Goal: Task Accomplishment & Management: Manage account settings

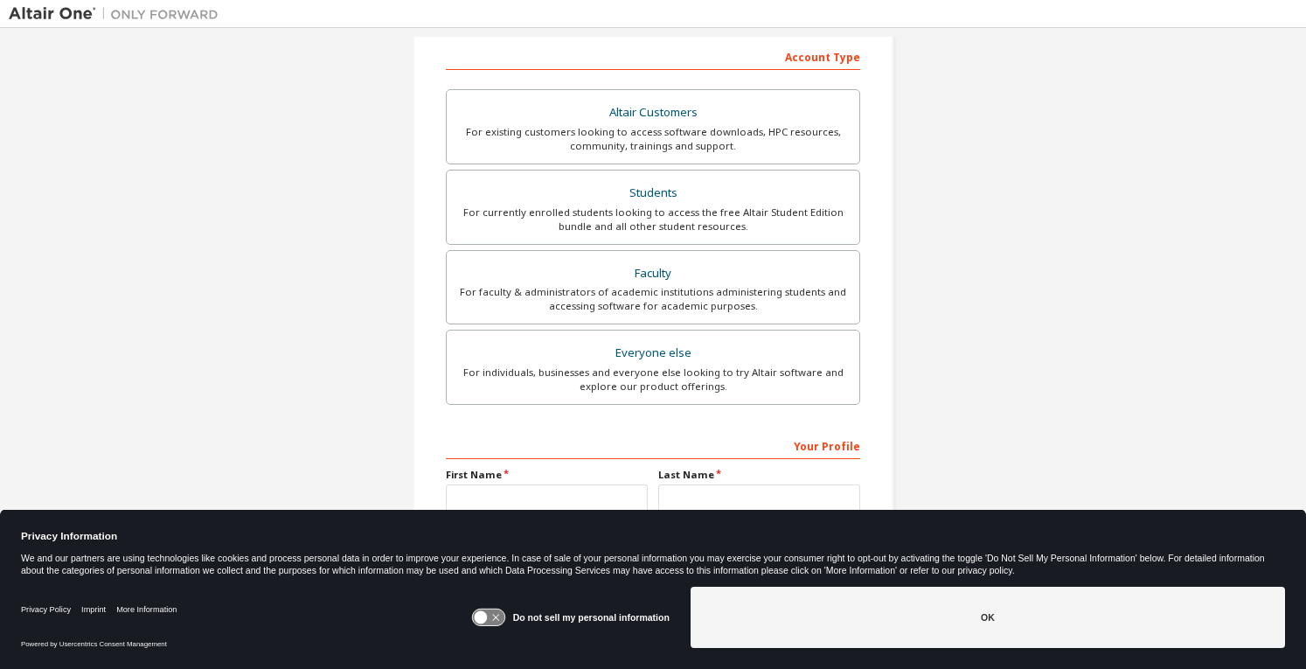
scroll to position [295, 0]
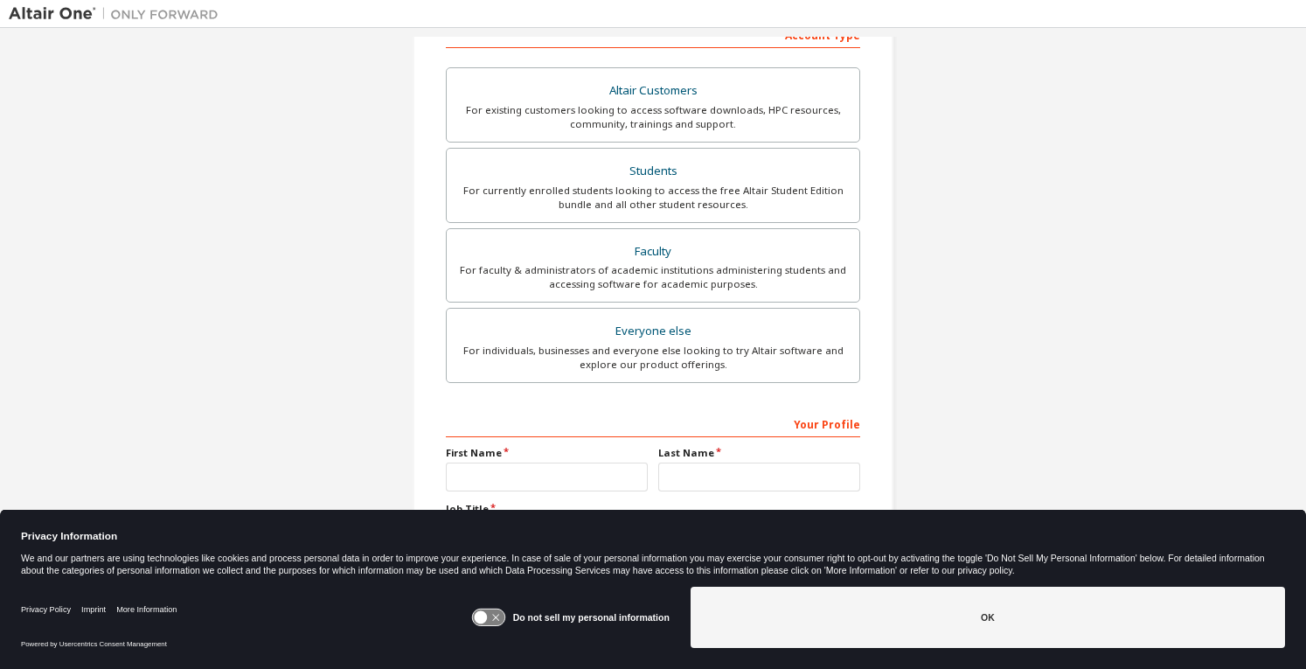
click at [44, 227] on div "Create an Altair One Account For Free Trials, Licenses, Downloads, Learning & D…" at bounding box center [653, 205] width 1289 height 926
click at [680, 173] on div "Students" at bounding box center [653, 171] width 392 height 24
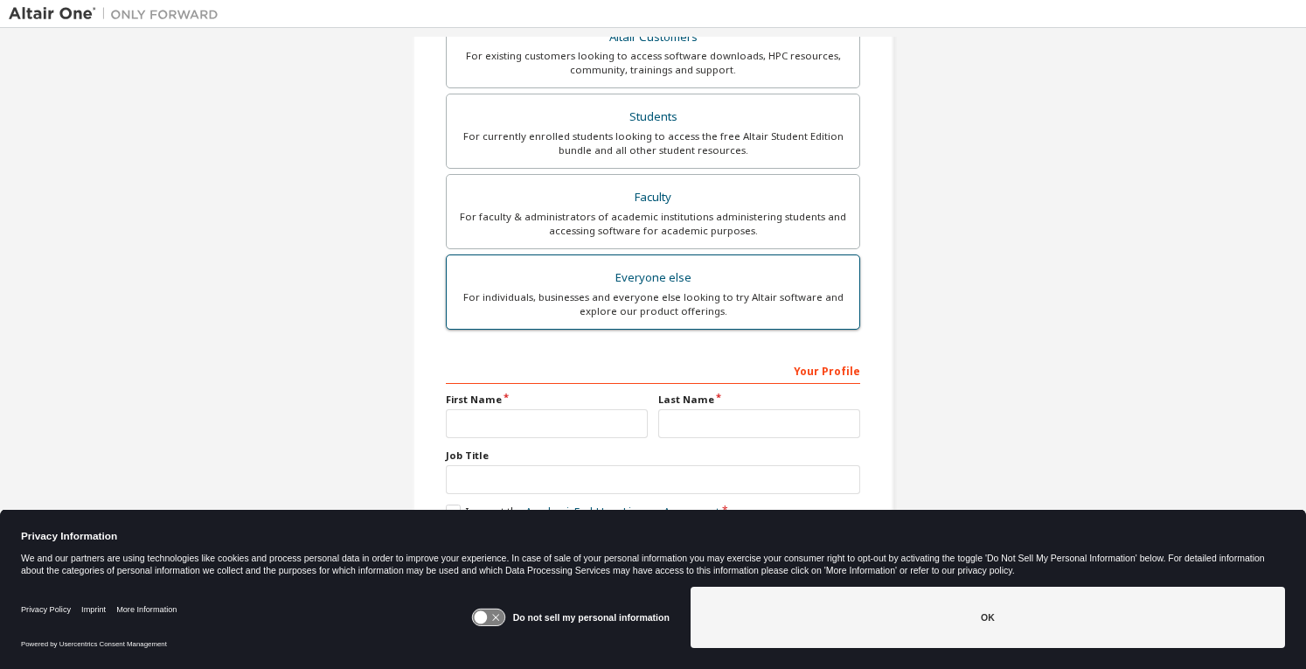
scroll to position [320, 0]
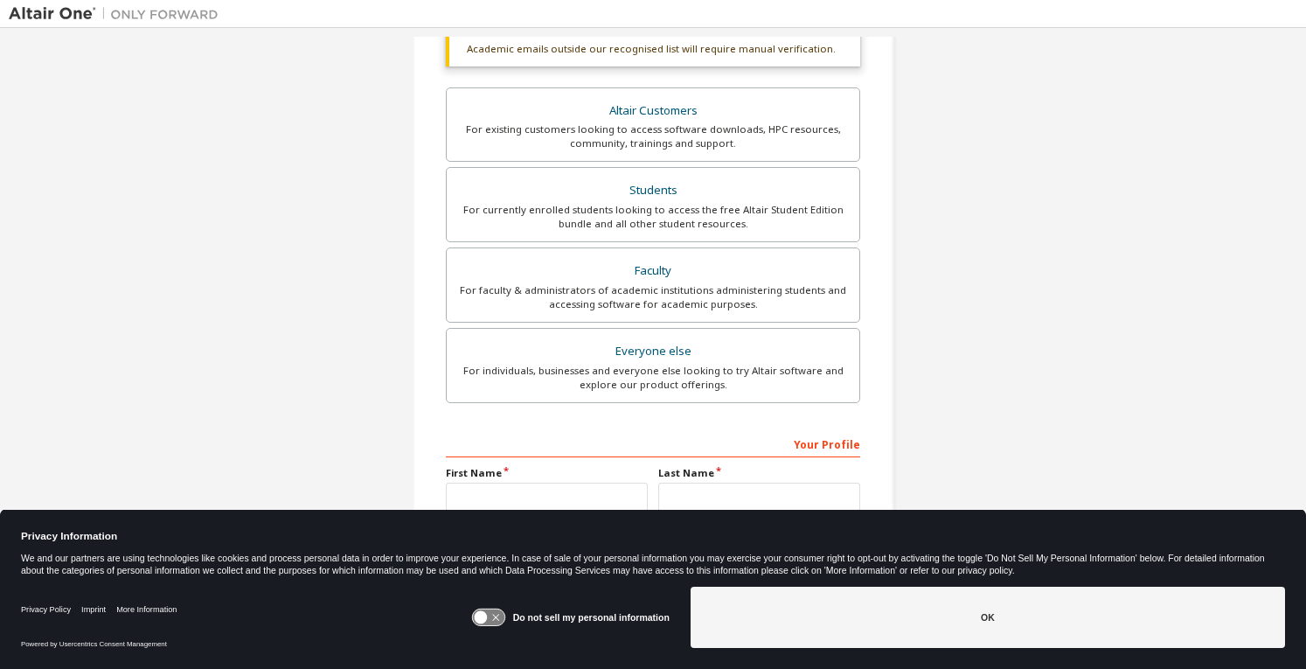
click at [481, 632] on div "Do not sell my personal information" at bounding box center [570, 617] width 198 height 61
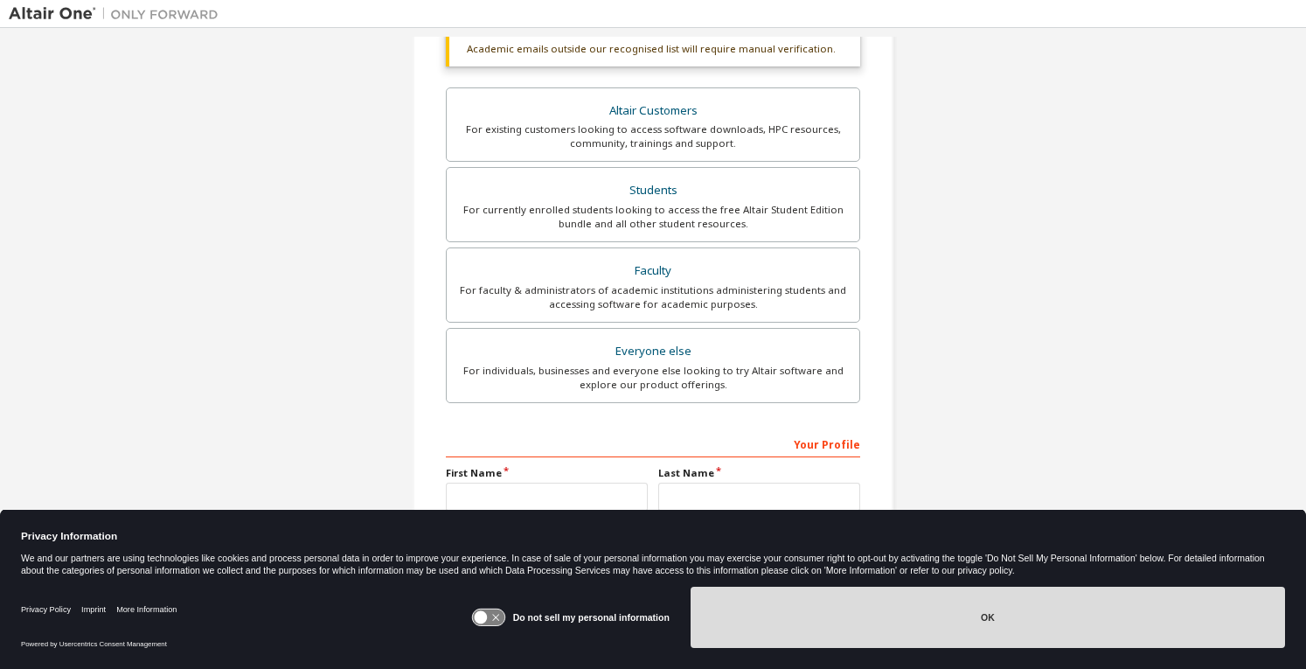
click at [782, 632] on button "OK" at bounding box center [988, 617] width 594 height 61
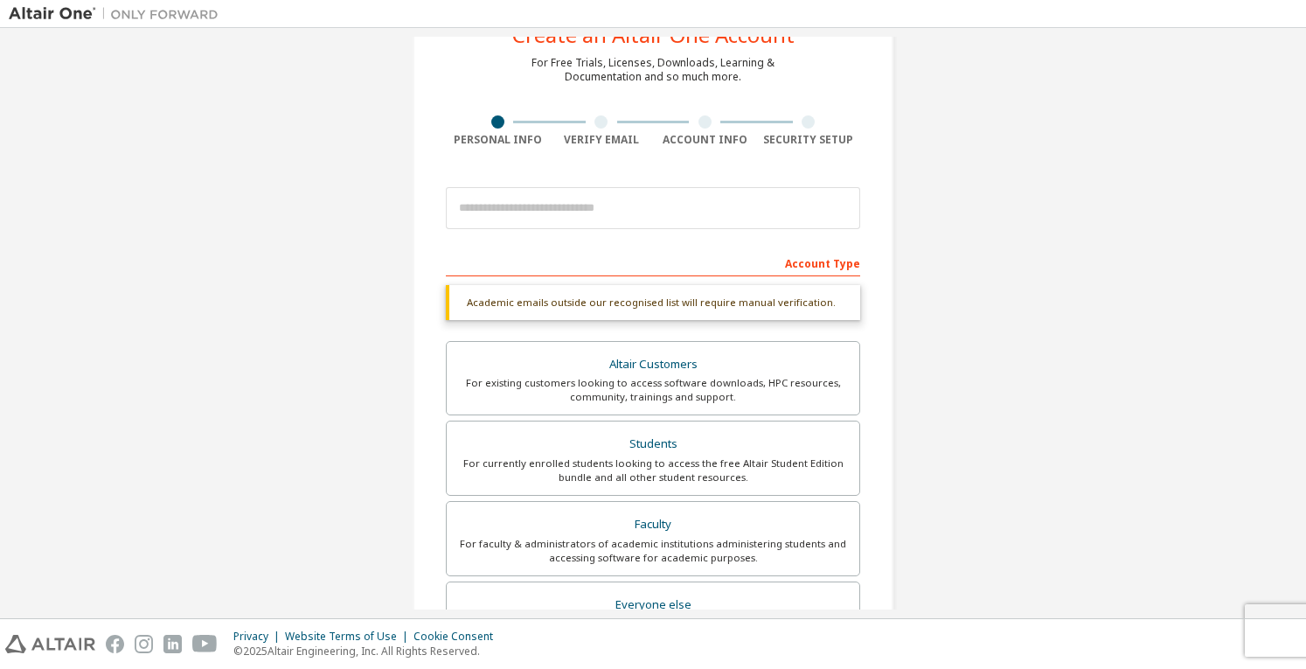
scroll to position [65, 0]
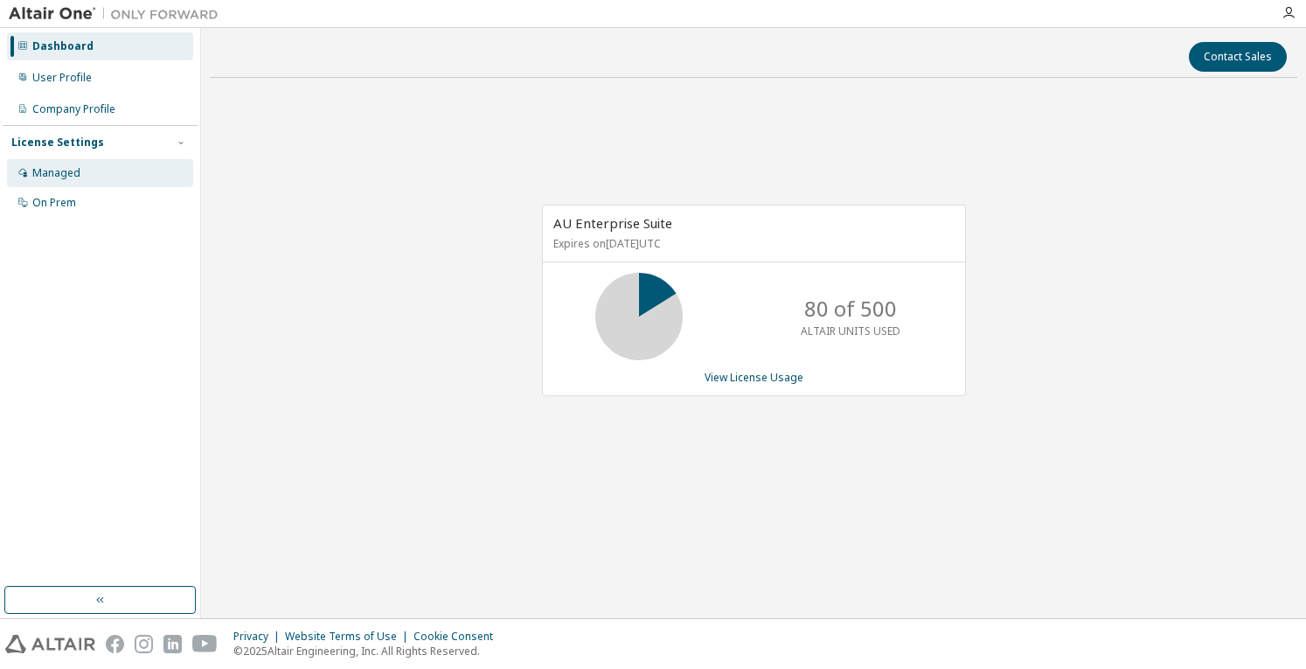
click at [104, 159] on div "Managed" at bounding box center [100, 173] width 186 height 28
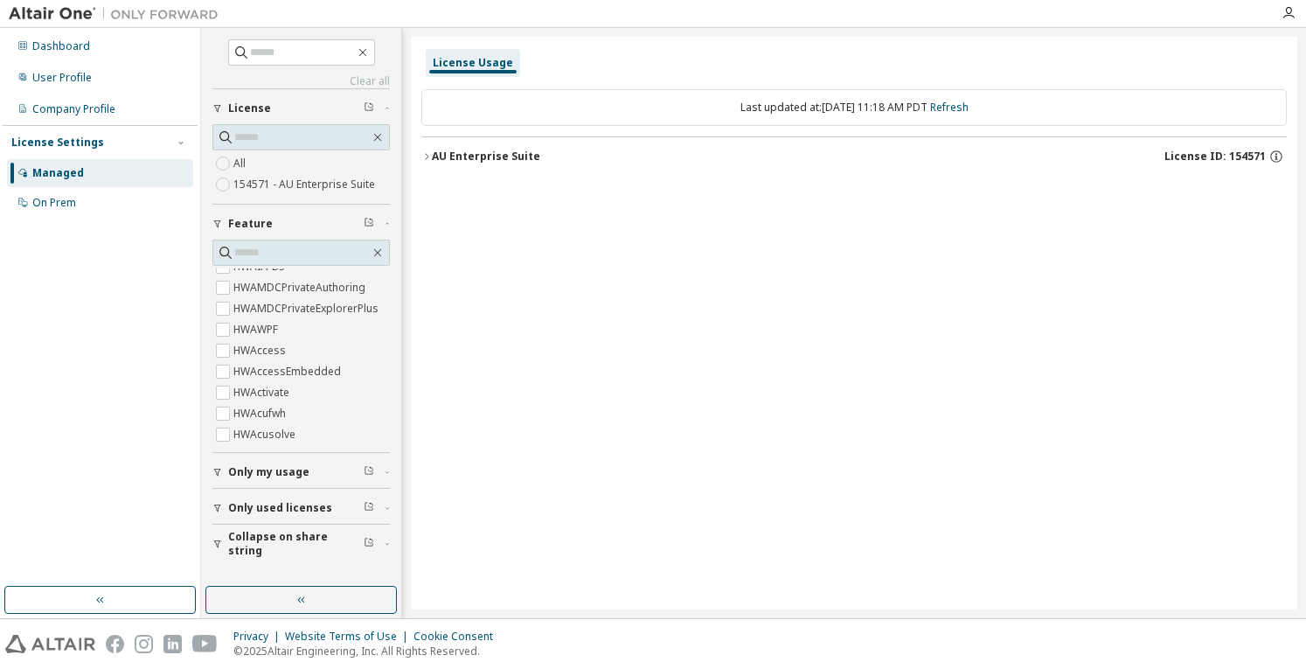
scroll to position [275, 0]
click at [294, 503] on span "Only used licenses" at bounding box center [280, 508] width 104 height 14
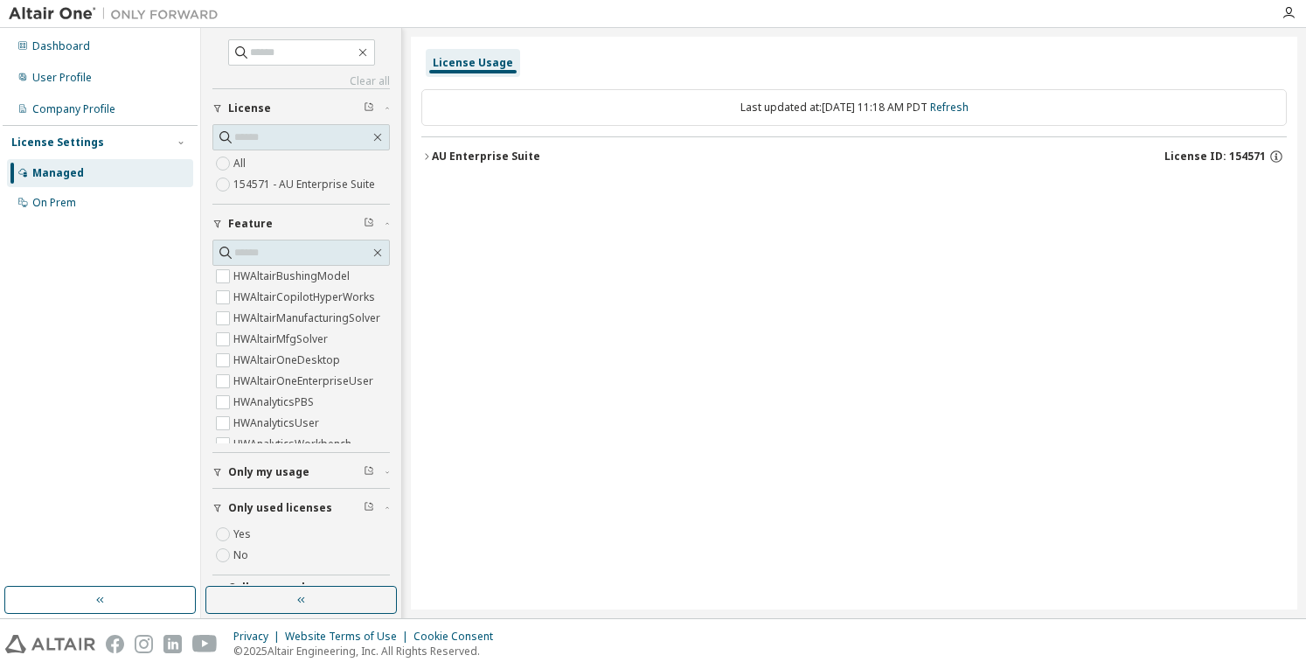
click at [294, 503] on span "Only used licenses" at bounding box center [280, 508] width 104 height 14
